Goal: Find specific page/section: Find specific page/section

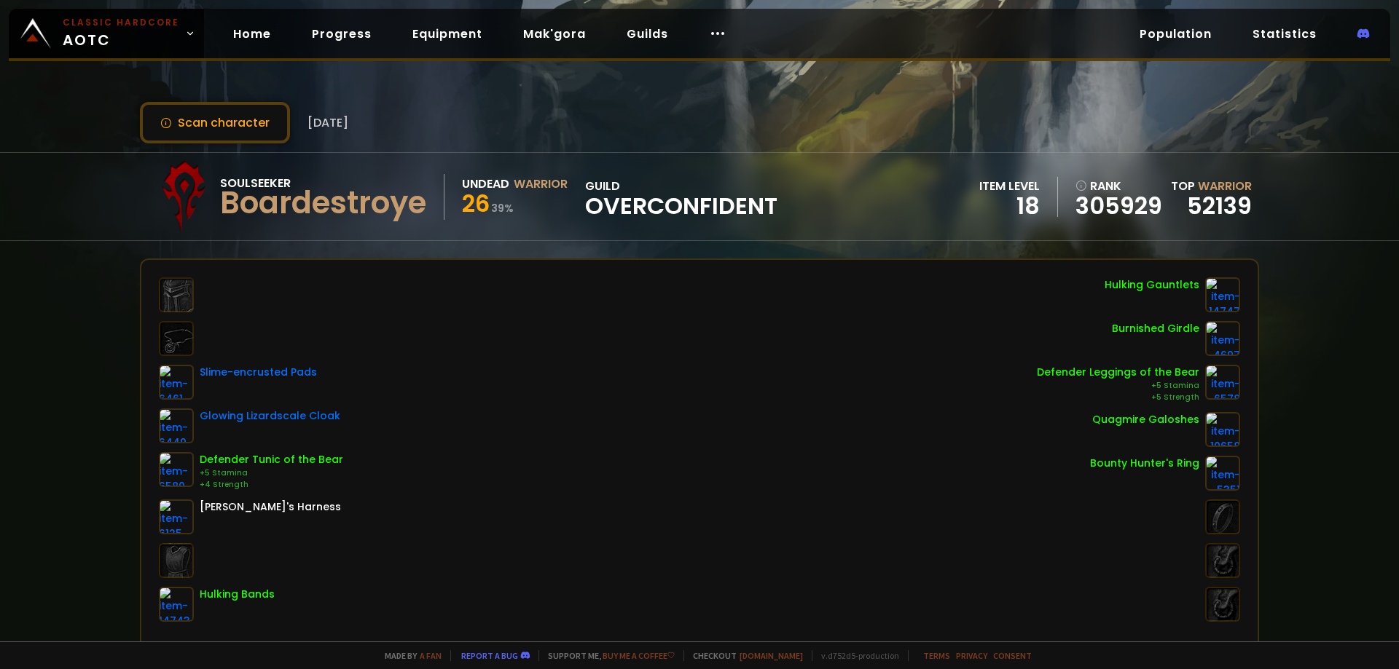
drag, startPoint x: 506, startPoint y: 267, endPoint x: 518, endPoint y: 271, distance: 12.2
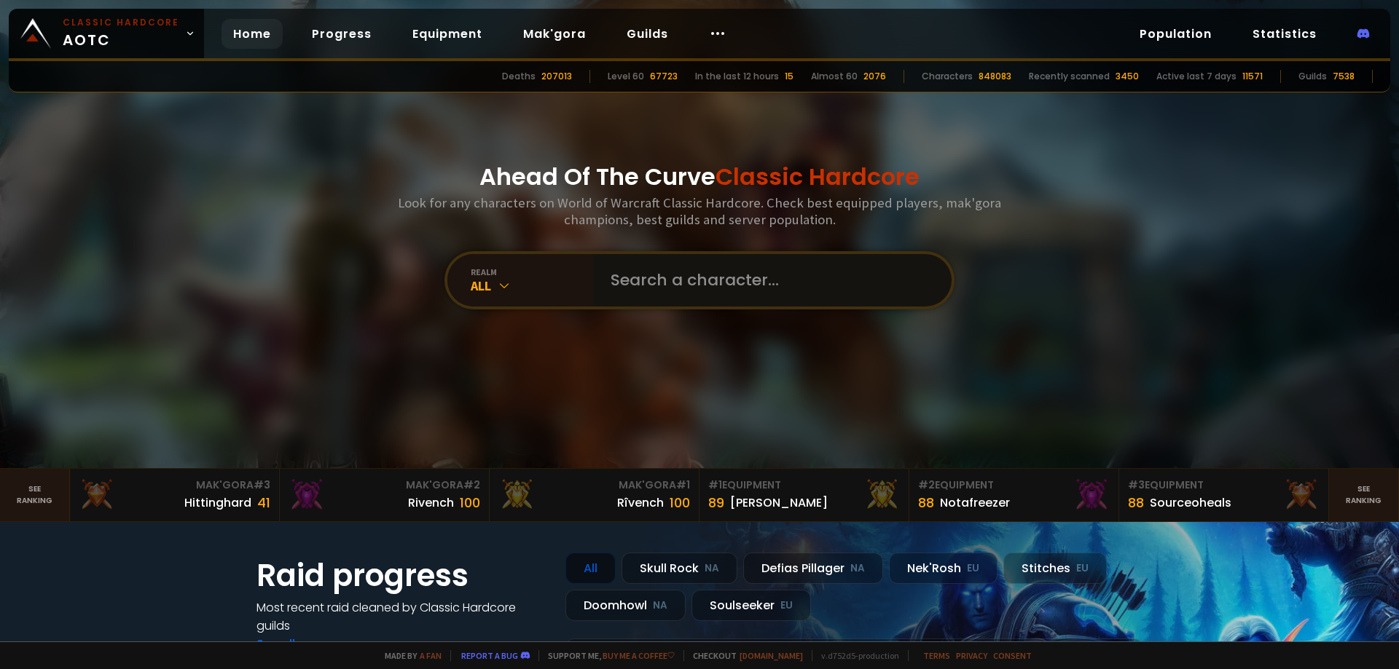
click at [672, 281] on input "text" at bounding box center [768, 280] width 332 height 52
type input "[PERSON_NAME]"
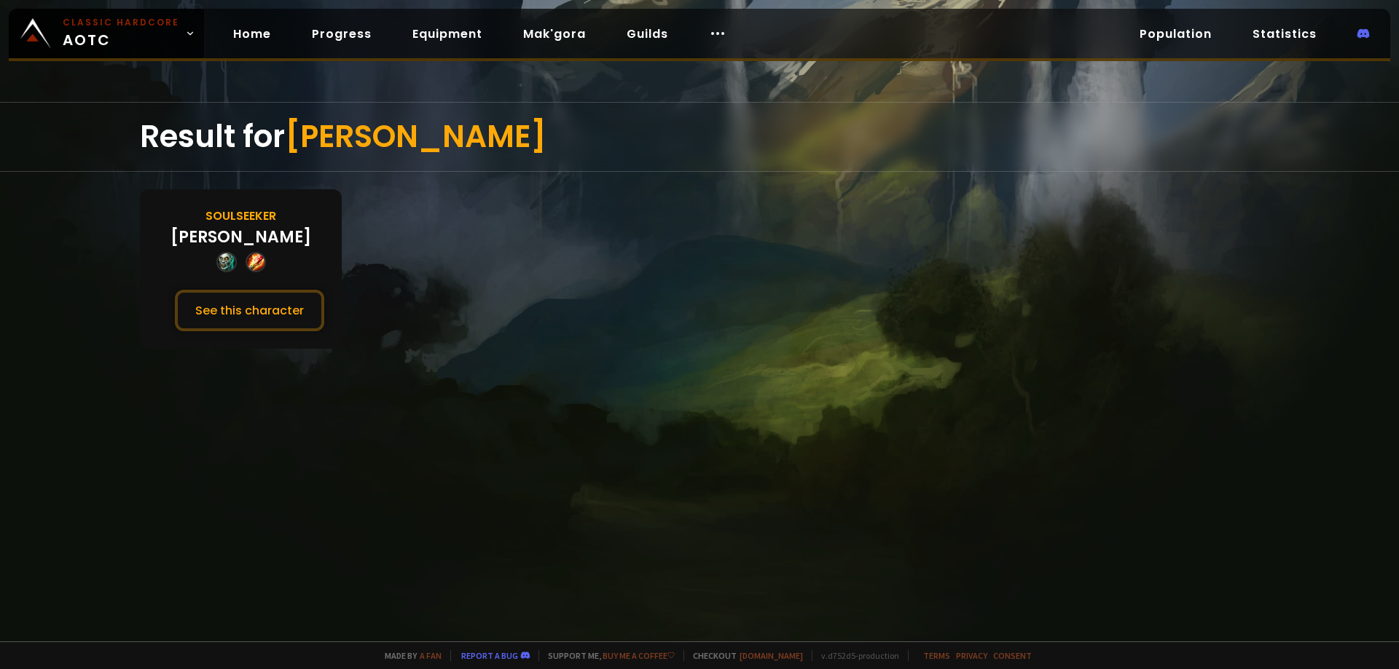
click at [269, 285] on div "Soulseeker [PERSON_NAME] See this character" at bounding box center [241, 269] width 202 height 160
click at [264, 311] on button "See this character" at bounding box center [249, 311] width 149 height 42
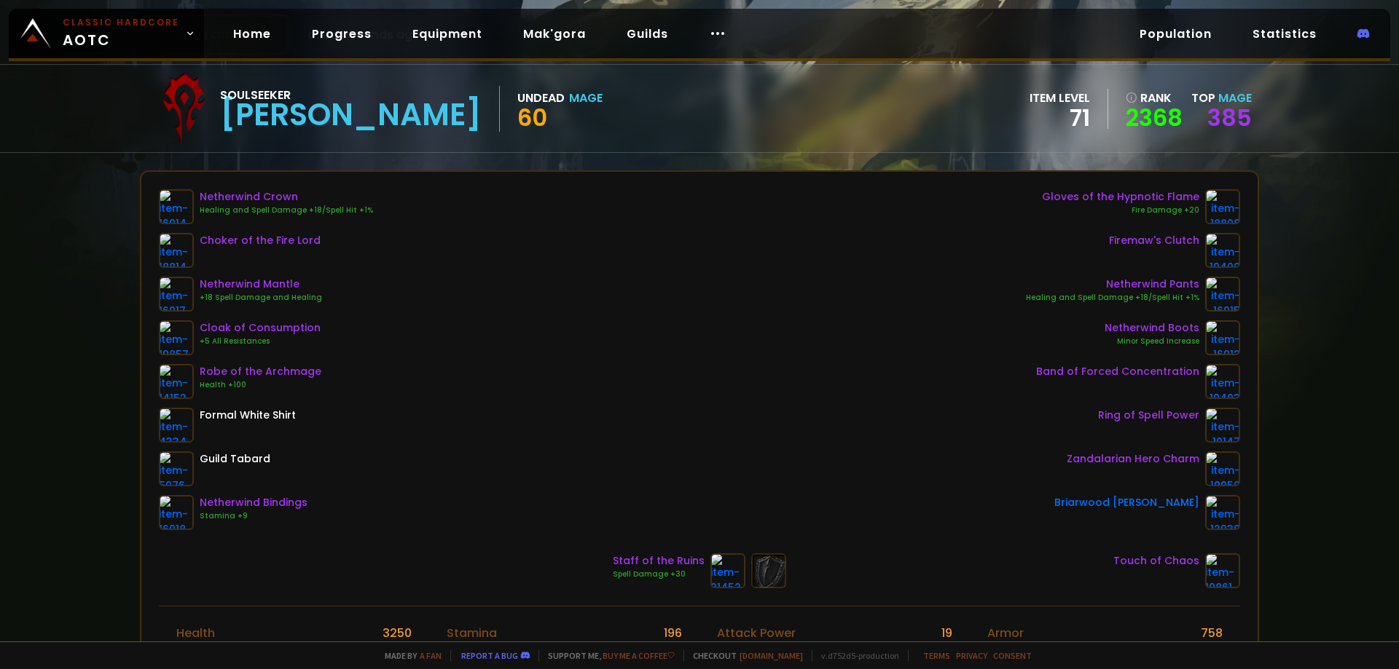
scroll to position [73, 0]
